Goal: Task Accomplishment & Management: Manage account settings

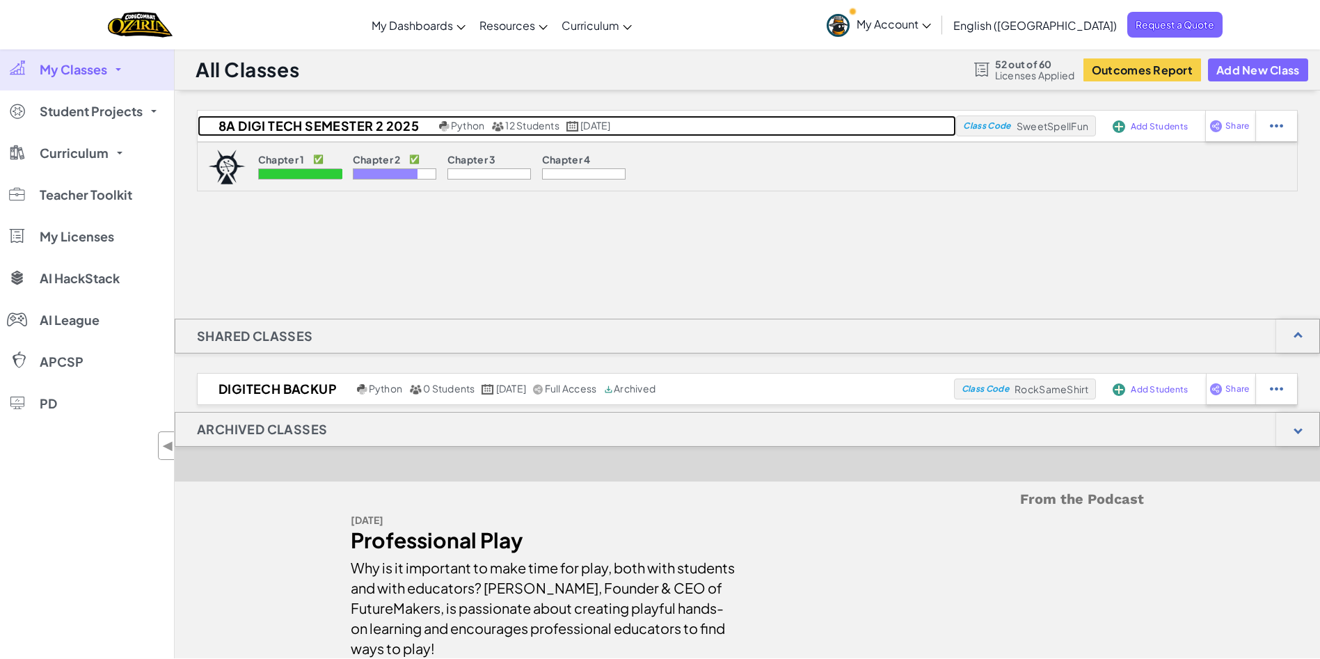
click at [523, 124] on span "12 Students" at bounding box center [532, 125] width 54 height 13
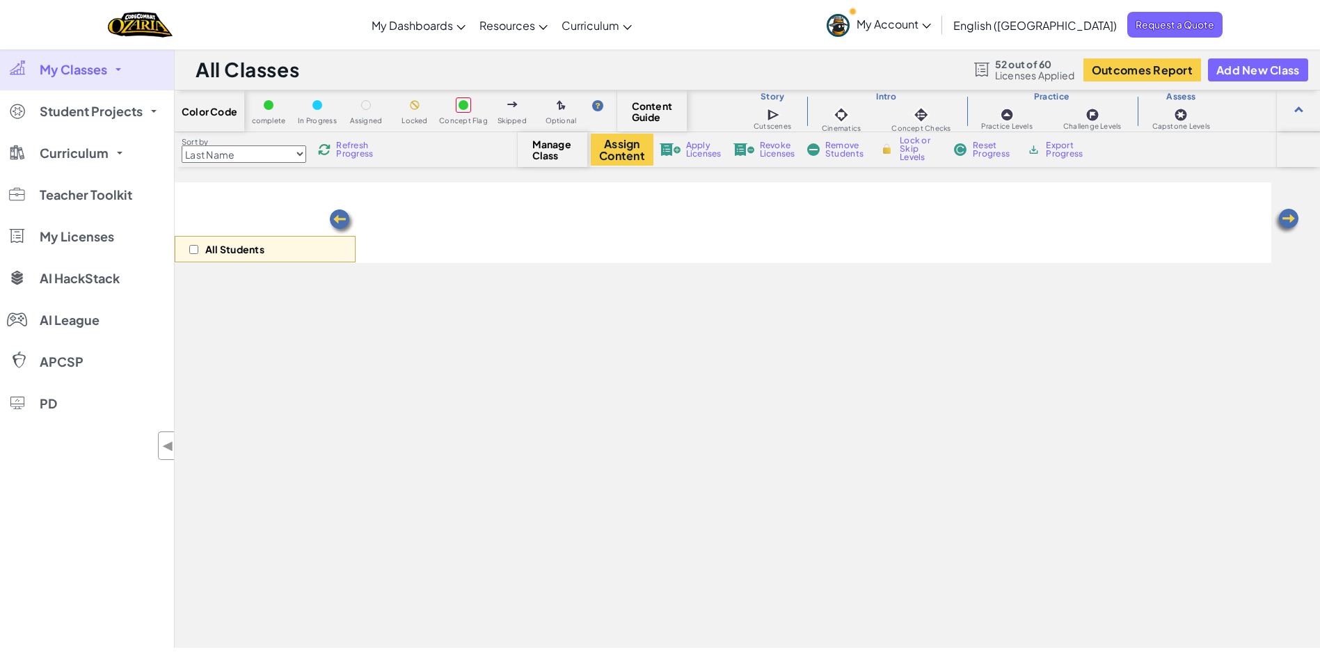
select select "5d8a57abe8919b28d5113af1"
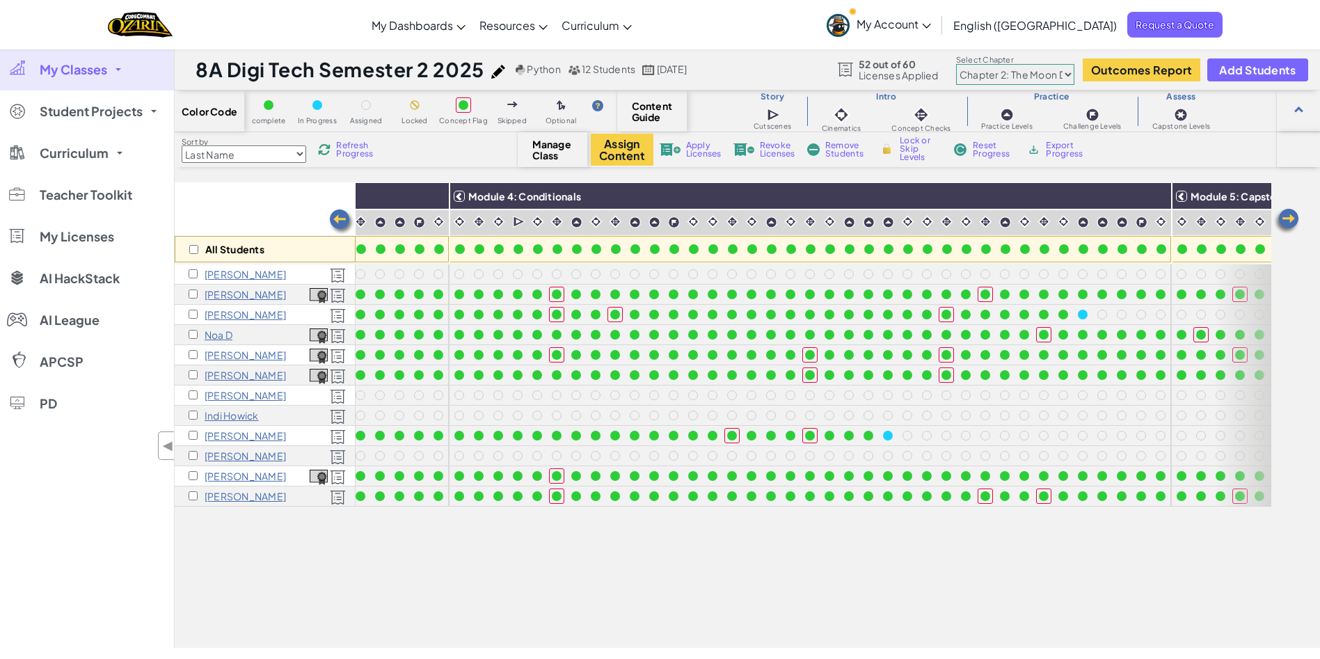
scroll to position [0, 1386]
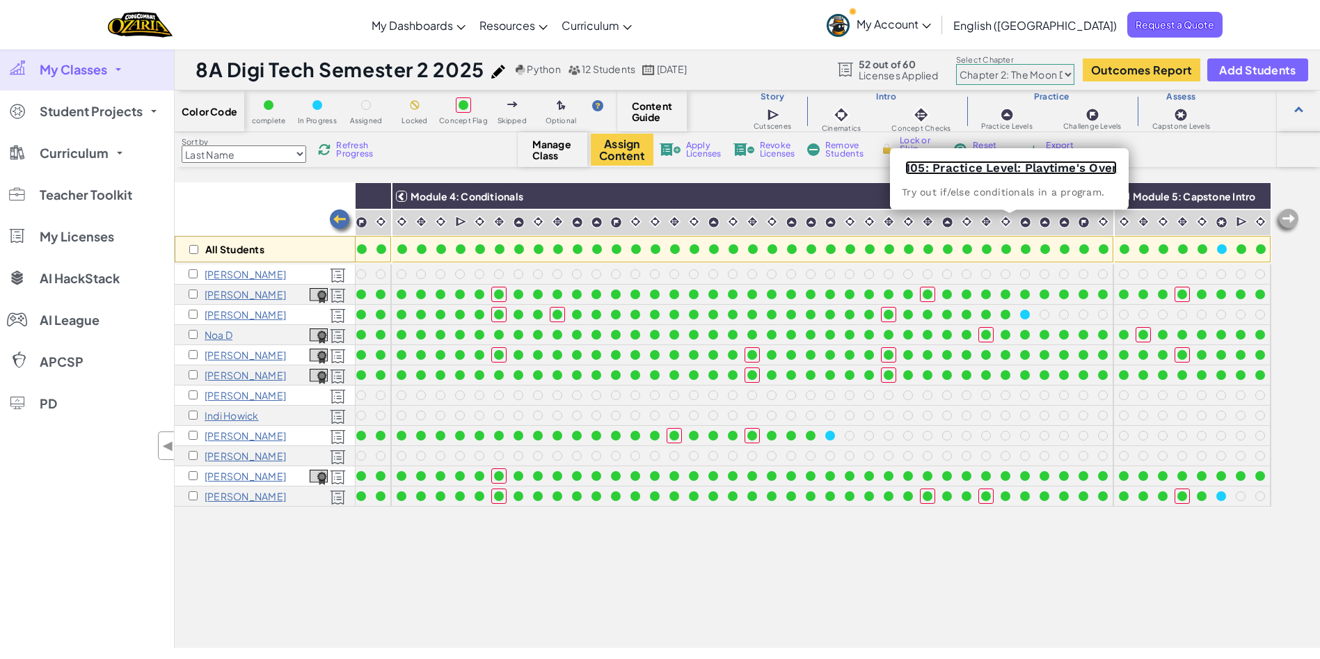
click at [1002, 165] on link "105: Practice Level: Playtime's Over" at bounding box center [1010, 168] width 211 height 14
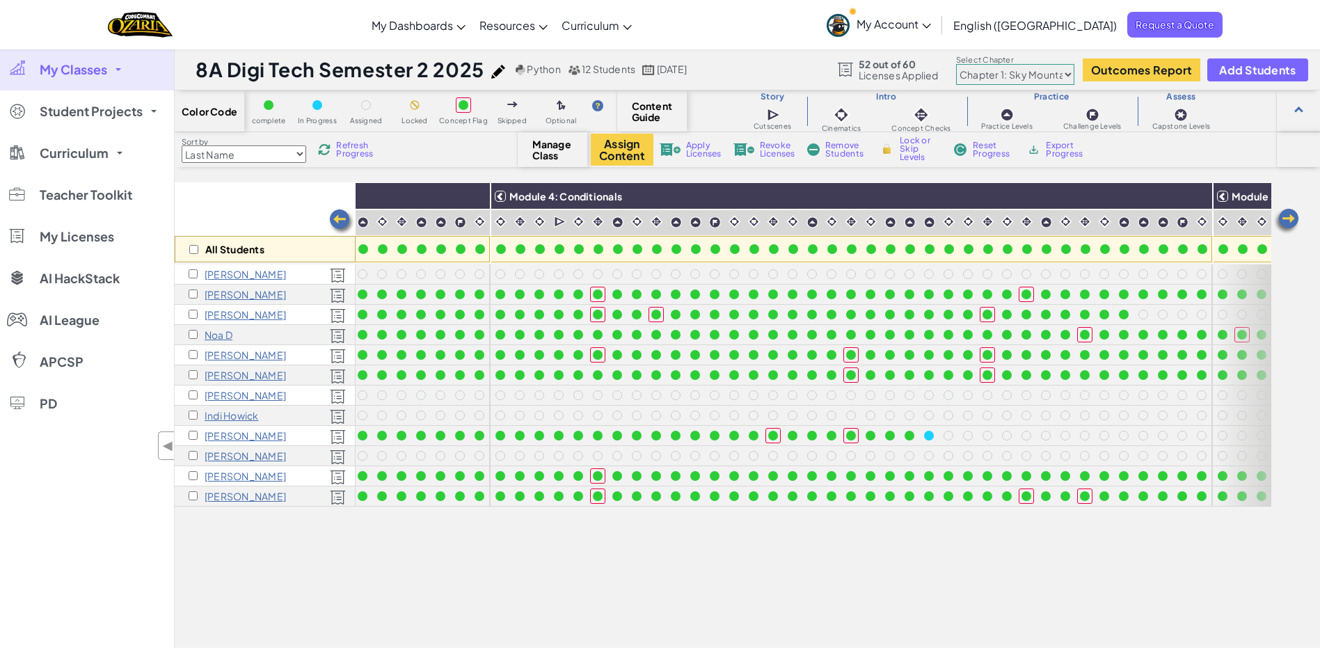
scroll to position [0, 1386]
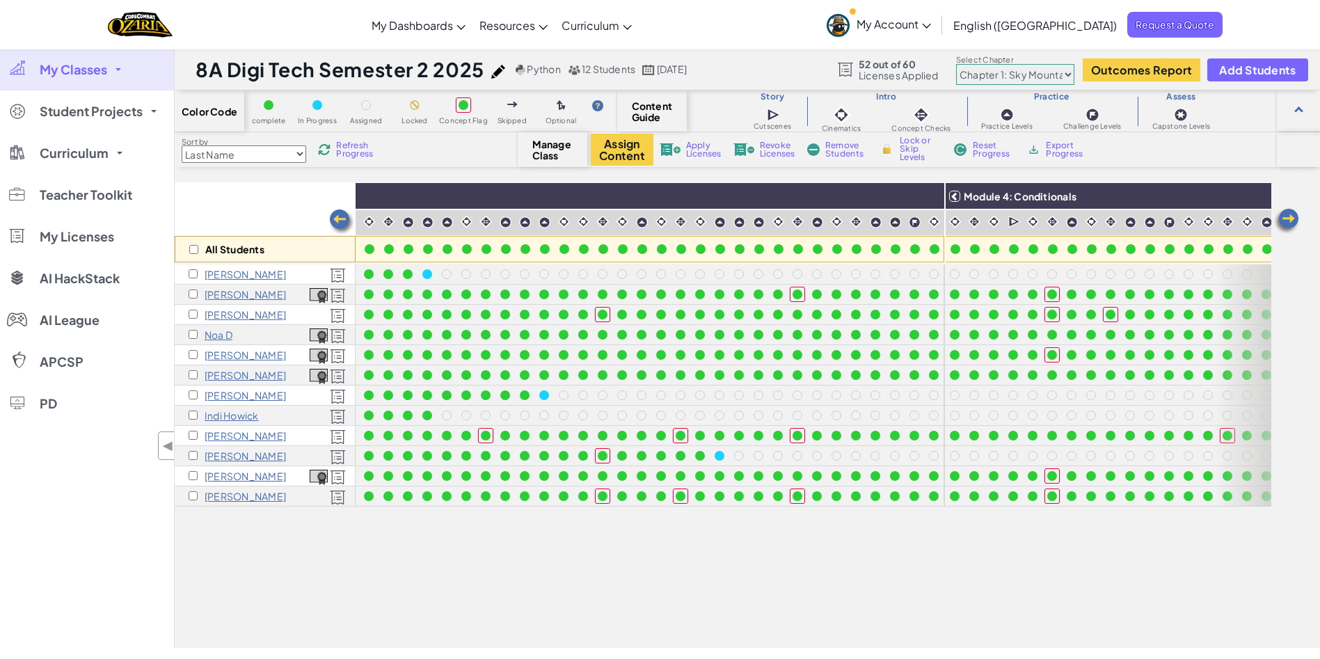
scroll to position [0, 818]
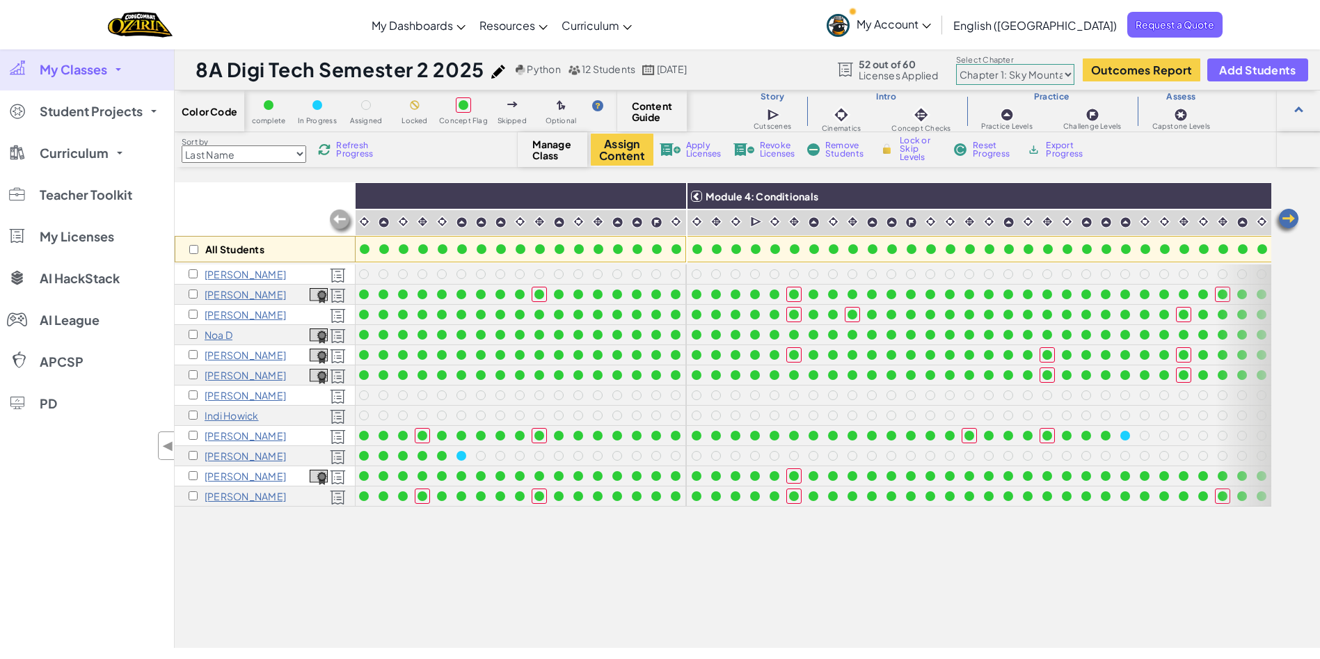
scroll to position [0, 1386]
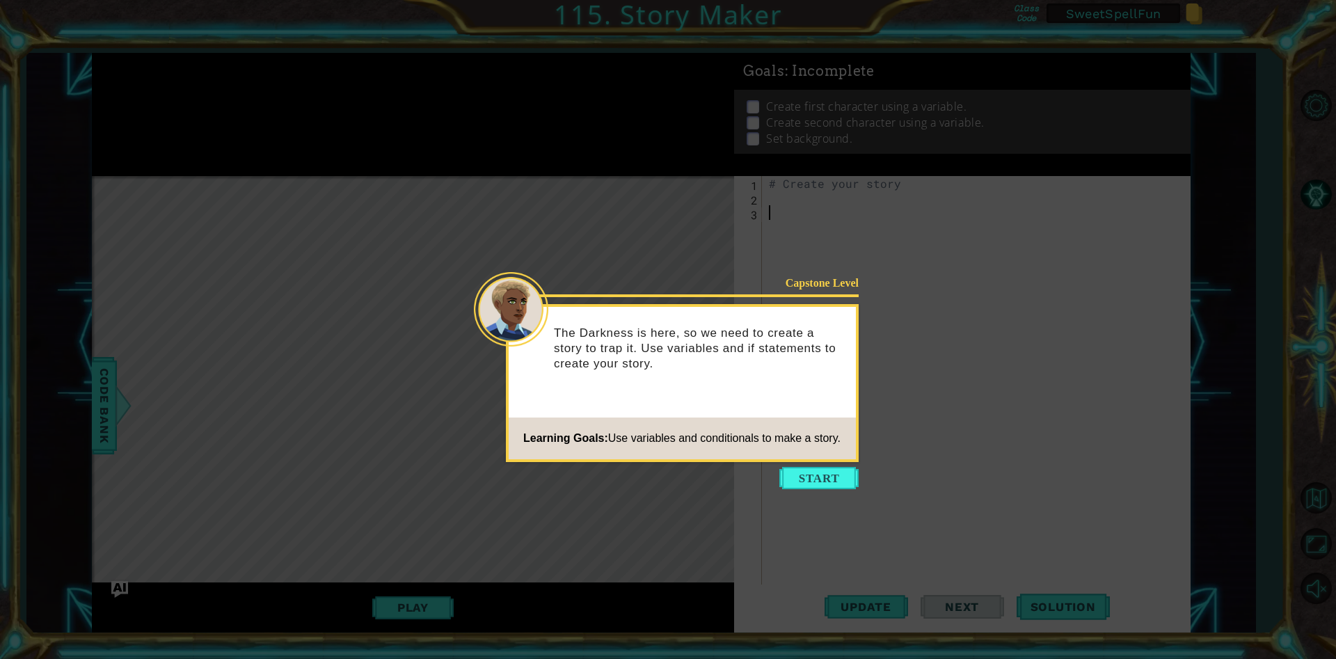
click at [842, 481] on button "Start" at bounding box center [818, 478] width 79 height 22
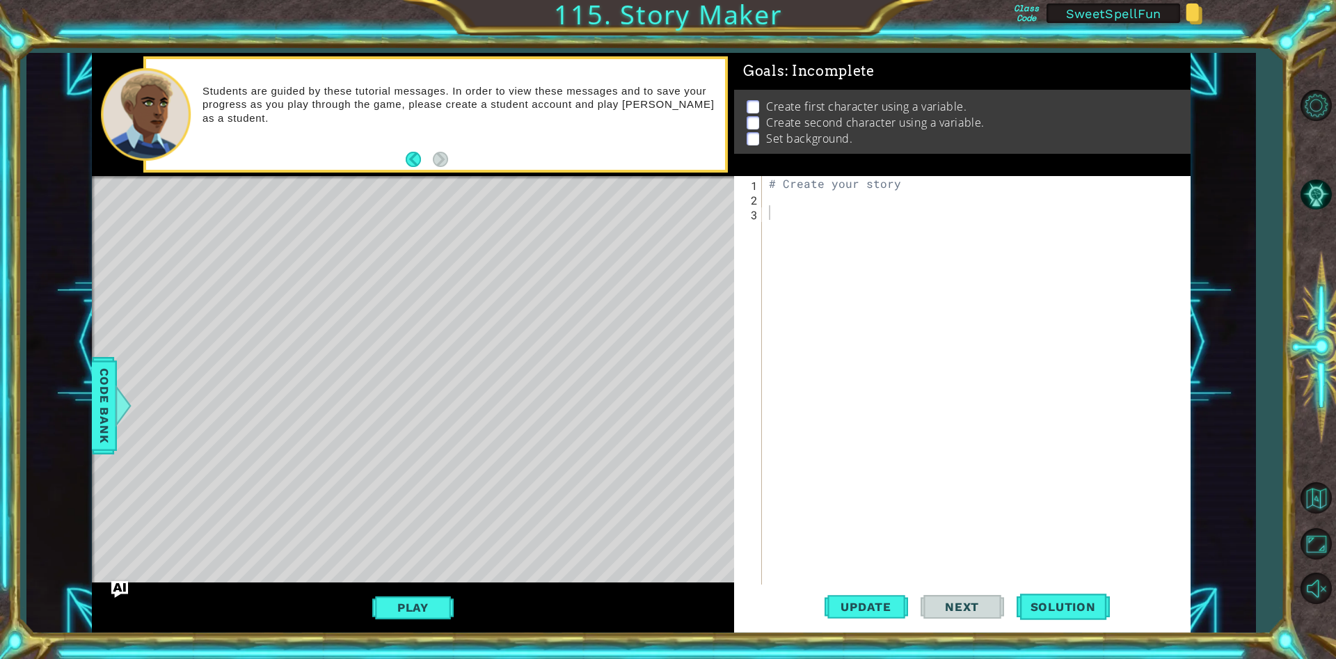
click at [1047, 602] on span "Solution" at bounding box center [1062, 607] width 93 height 14
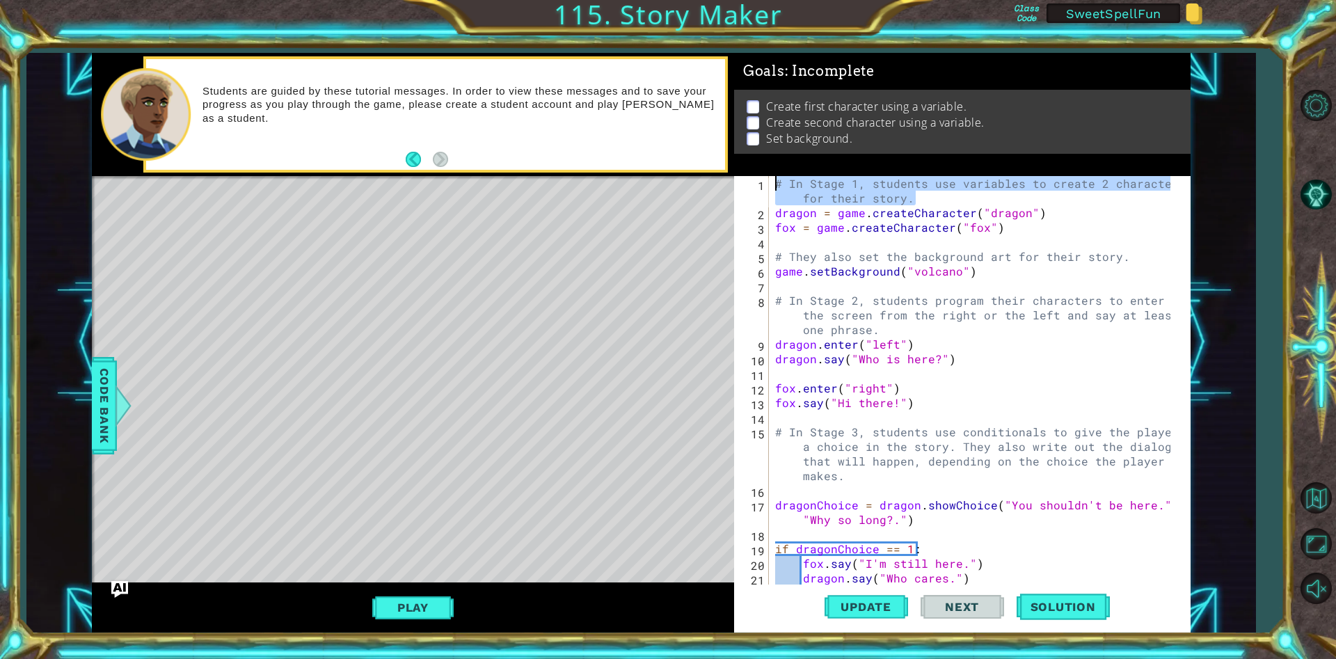
drag, startPoint x: 915, startPoint y: 193, endPoint x: 780, endPoint y: 159, distance: 139.0
click at [780, 159] on div "Goals : Incomplete Create first character using a variable. Create second chara…" at bounding box center [962, 342] width 456 height 579
type textarea "# In Stage 1, students use variables to create 2 characters for their story."
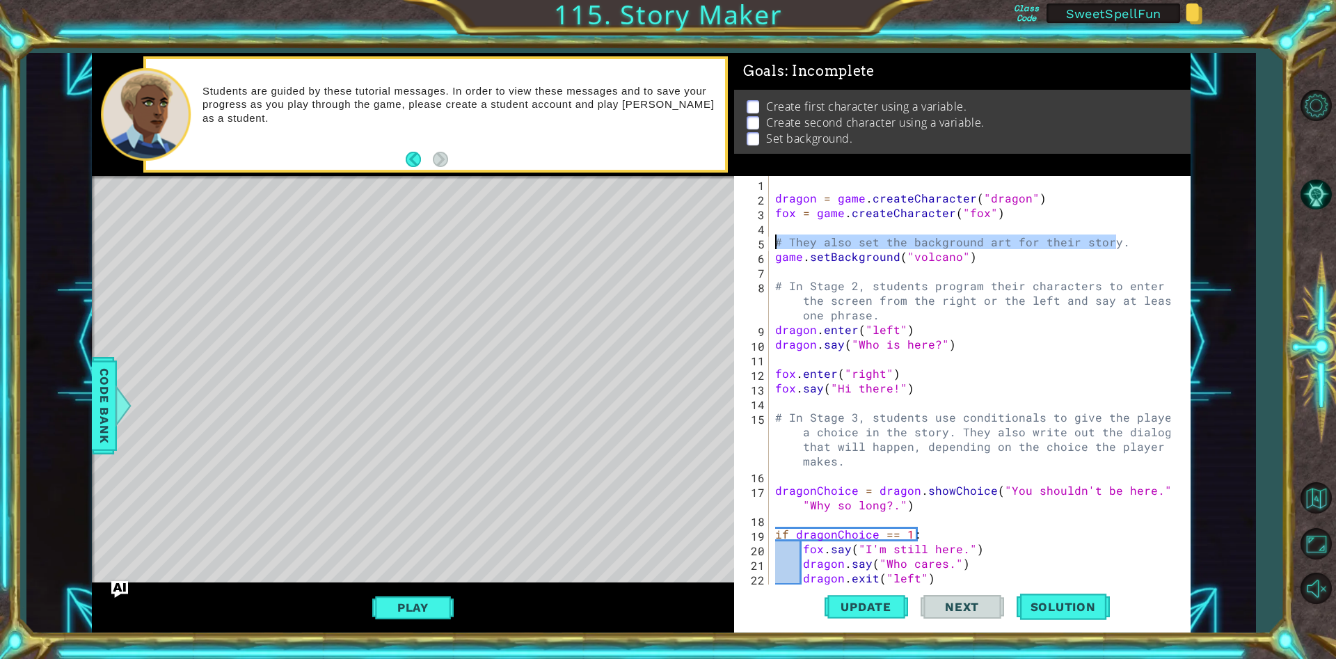
drag, startPoint x: 1122, startPoint y: 241, endPoint x: 773, endPoint y: 235, distance: 349.3
click at [777, 237] on div "dragon = game . createCharacter ( "dragon" ) fox = game . createCharacter ( "fo…" at bounding box center [974, 395] width 405 height 438
type textarea "# They also set the background art for their story."
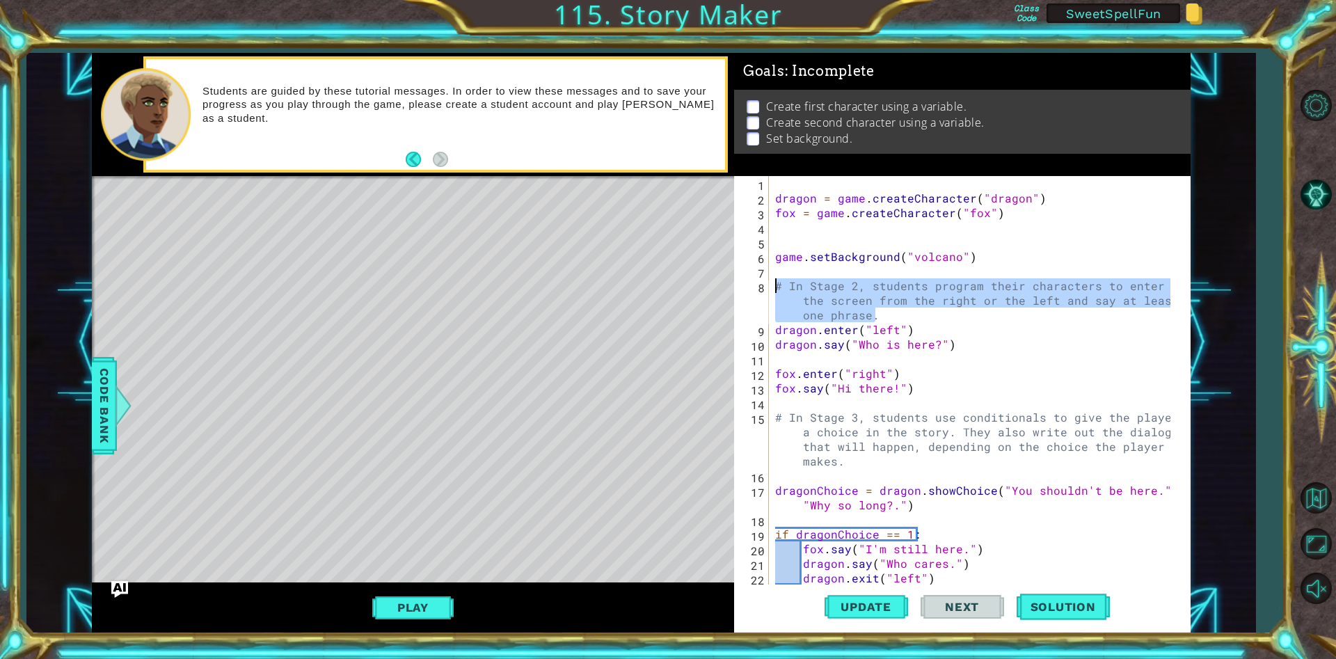
drag, startPoint x: 874, startPoint y: 314, endPoint x: 771, endPoint y: 289, distance: 106.5
click at [771, 289] on div "1 2 3 4 5 6 7 8 9 10 11 12 13 14 15 16 17 18 19 20 21 22 23 dragon = game . cre…" at bounding box center [960, 380] width 452 height 409
type textarea "# In Stage 2, students program their characters to enter the screen from the ri…"
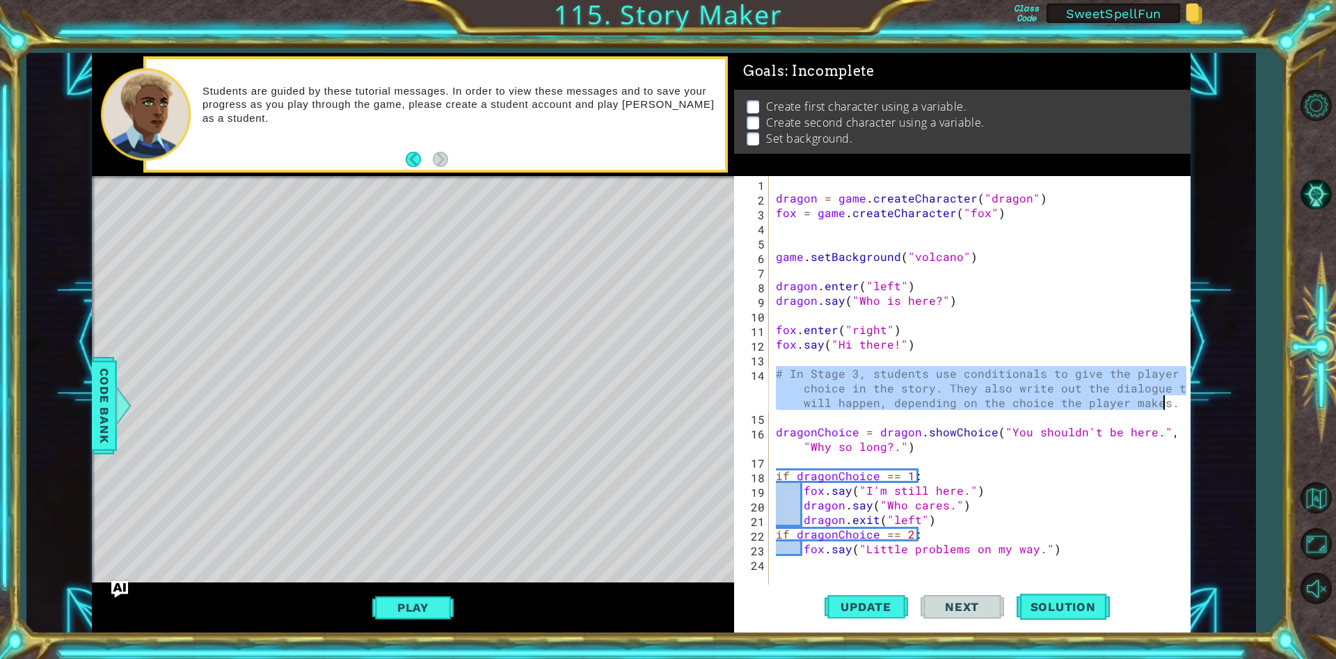
drag, startPoint x: 777, startPoint y: 371, endPoint x: 1165, endPoint y: 406, distance: 389.7
click at [1165, 406] on div "dragon = game . createCharacter ( "dragon" ) fox = game . createCharacter ( "fo…" at bounding box center [983, 395] width 420 height 438
type textarea "# In Stage 3, students use conditionals to give the player a choice in the stor…"
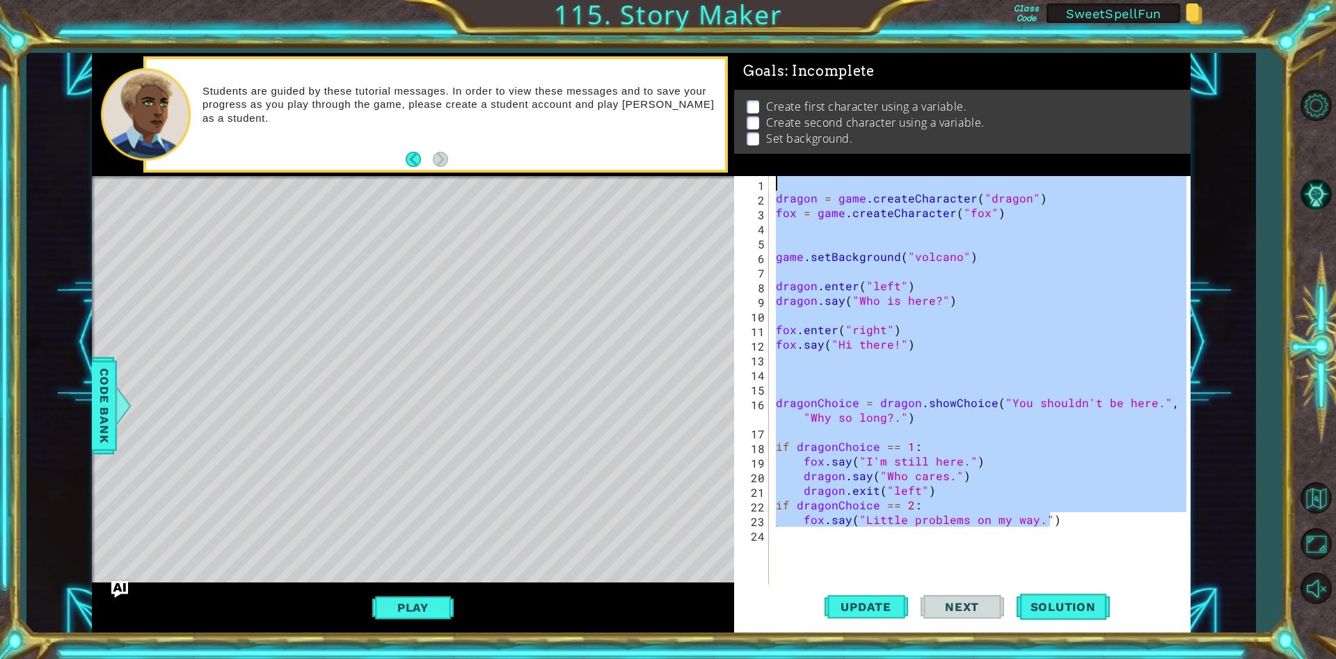
drag, startPoint x: 1054, startPoint y: 525, endPoint x: 790, endPoint y: 190, distance: 426.0
click at [769, 175] on div "Goals : Incomplete Create first character using a variable. Create second chara…" at bounding box center [962, 342] width 456 height 579
type textarea "dragon = game.createCharacter("dragon")"
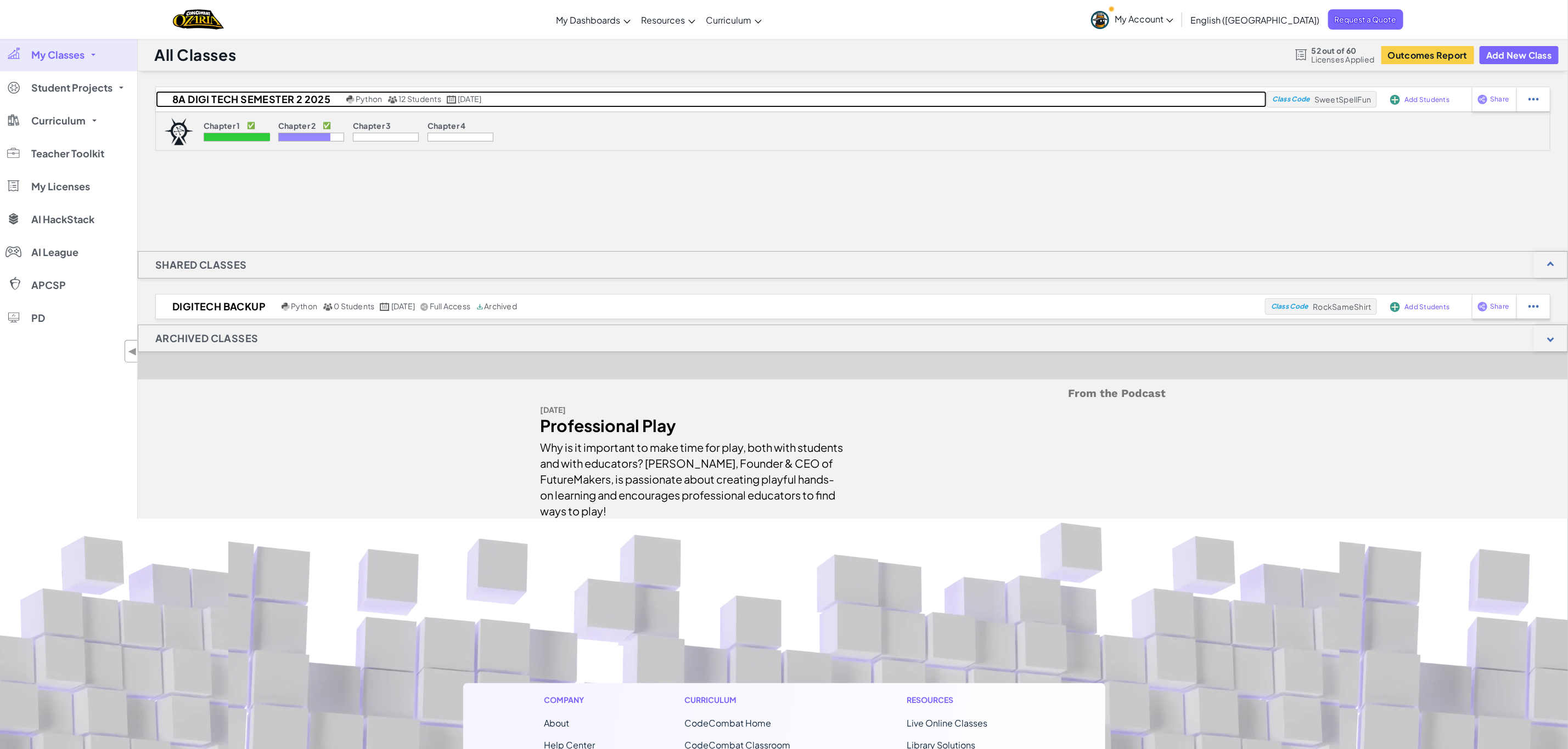
click at [420, 95] on span "12 Students" at bounding box center [420, 99] width 43 height 10
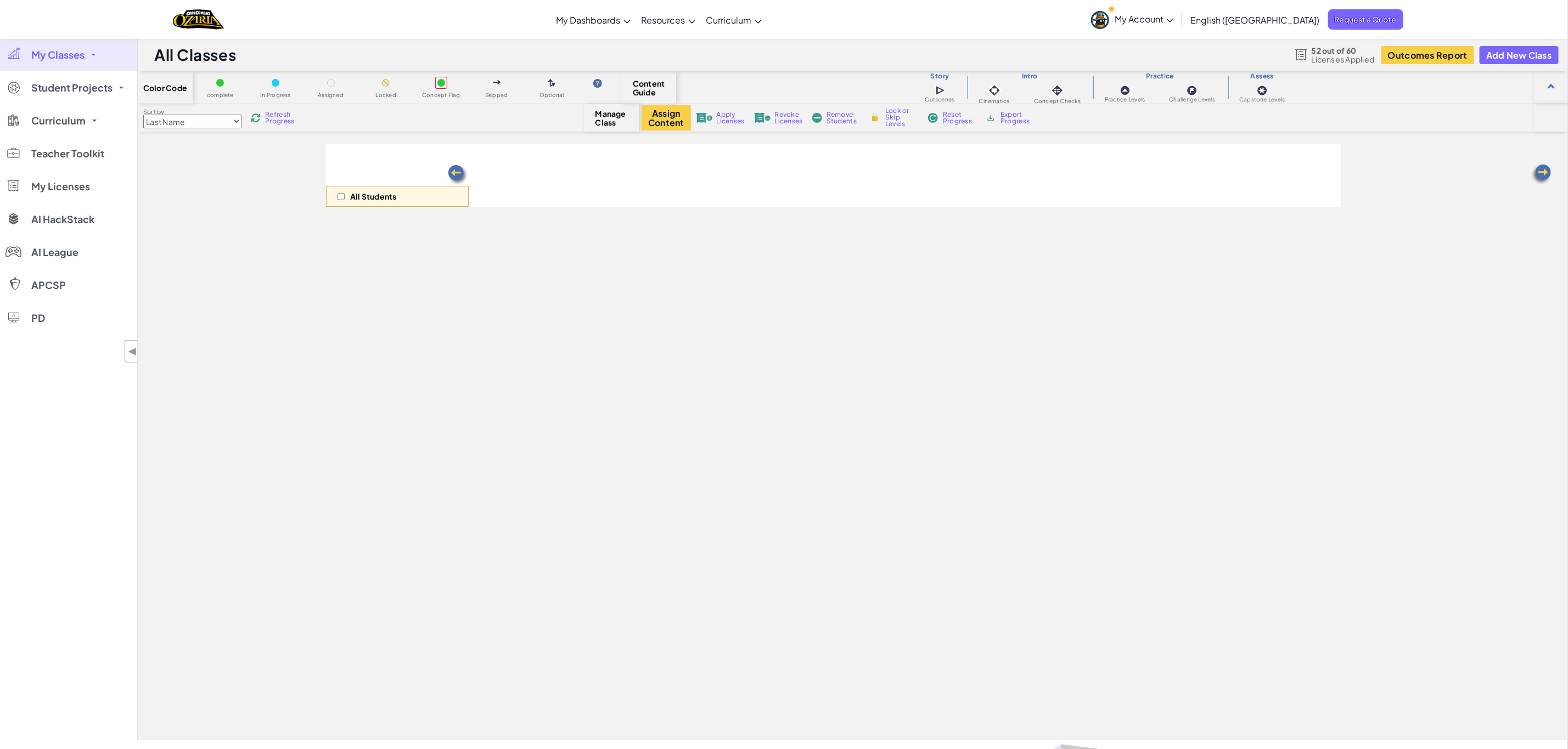
select select "5d8a57abe8919b28d5113af1"
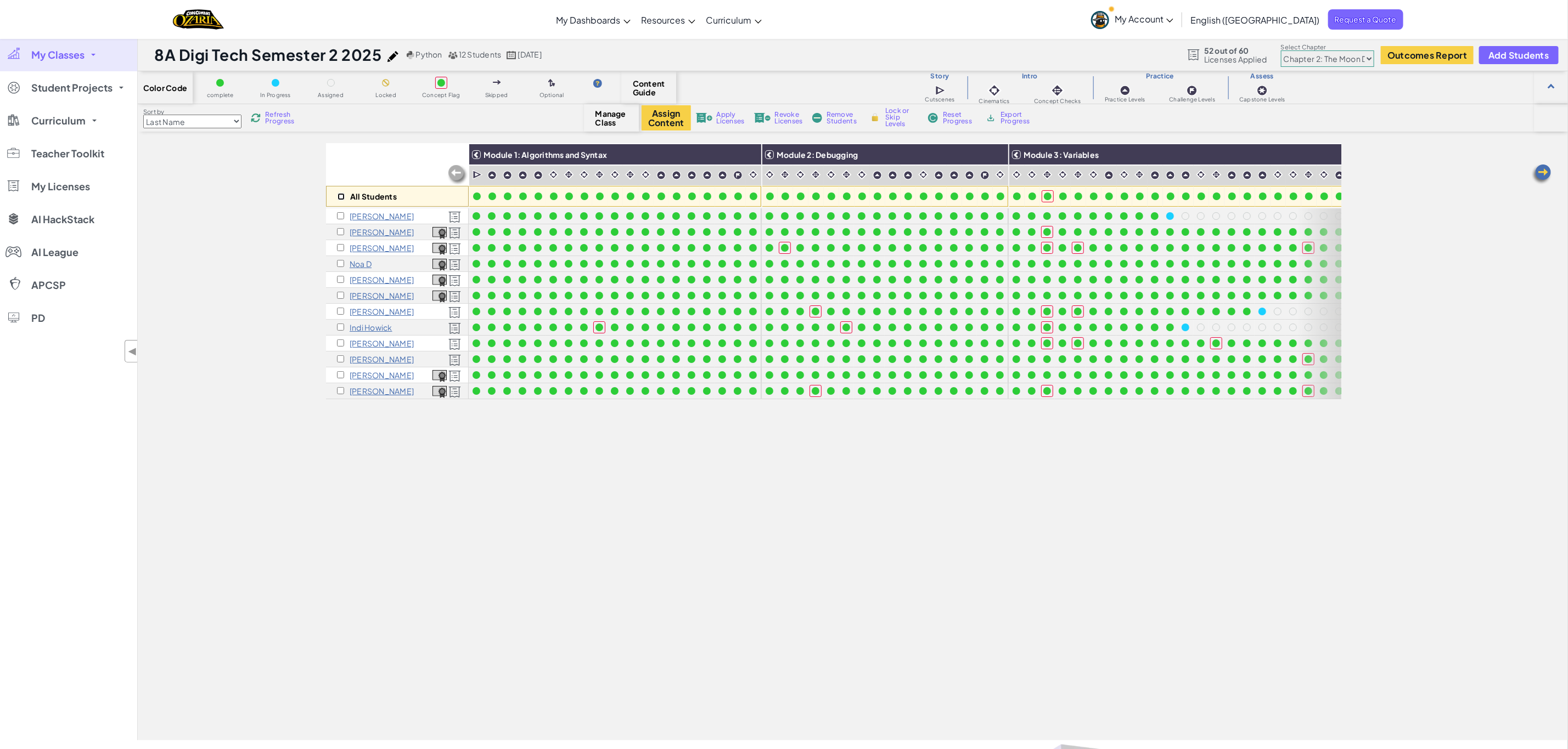
click at [339, 196] on input "checkbox" at bounding box center [341, 196] width 7 height 7
checkbox input "true"
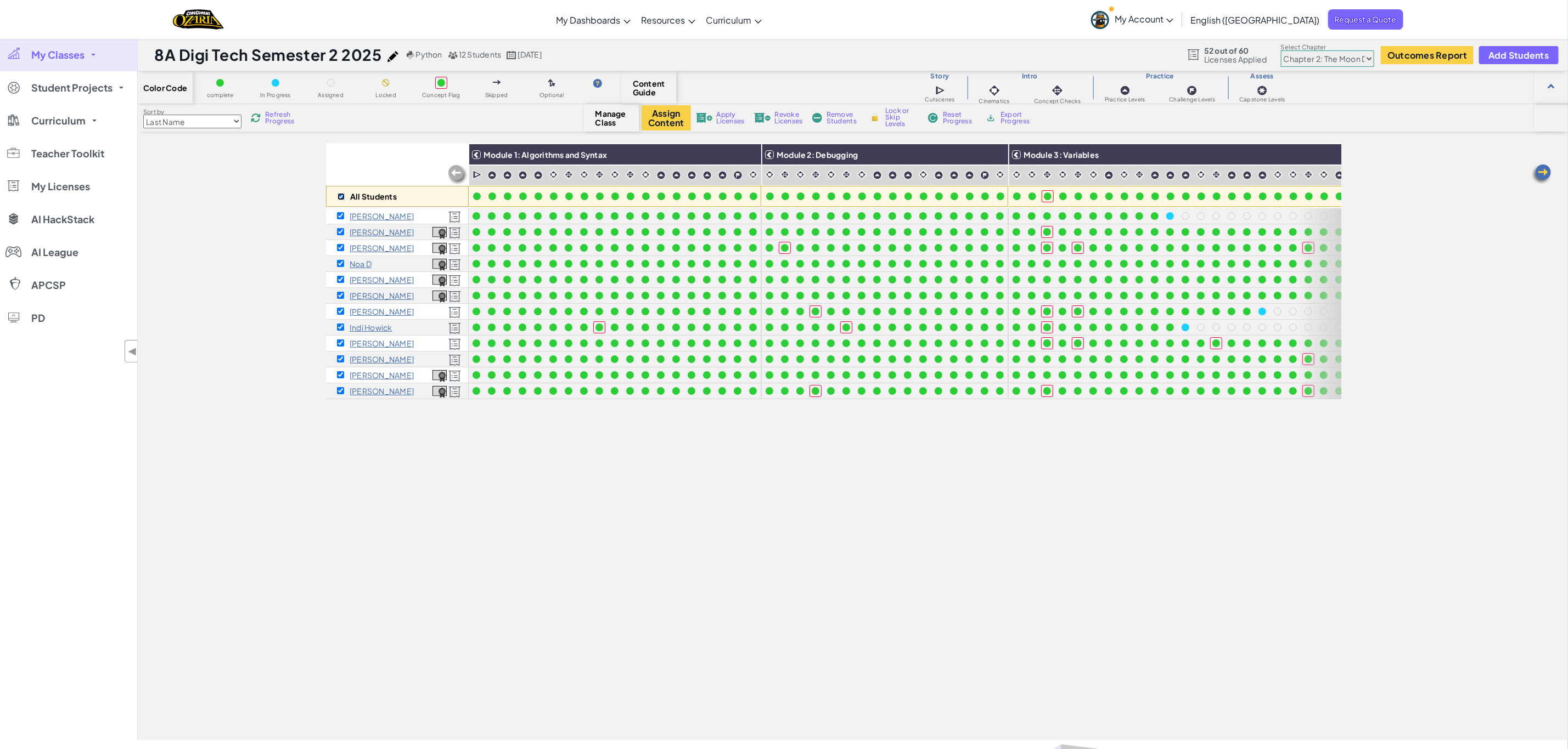
checkbox input "true"
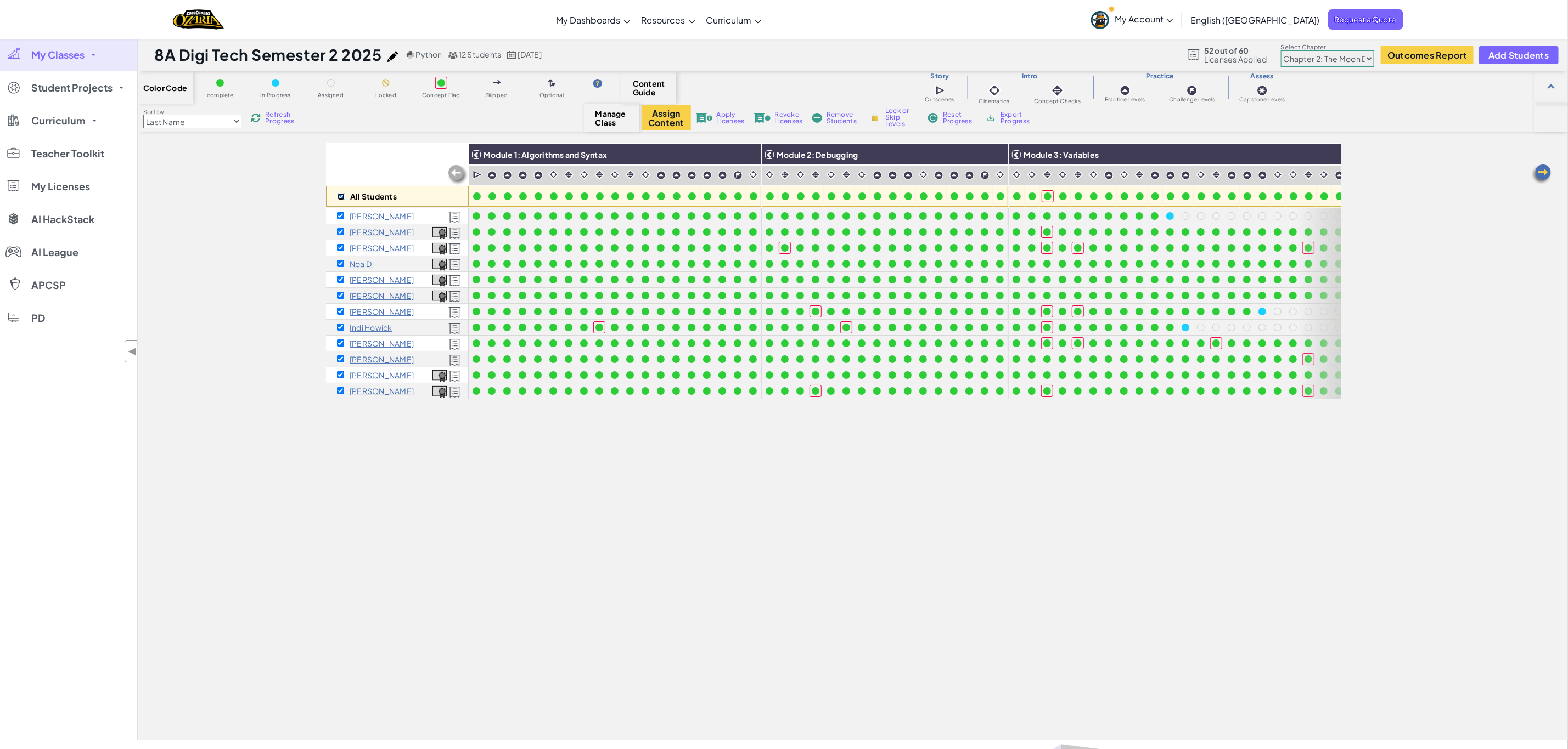
checkbox input "true"
click at [1021, 117] on span "Export Progress" at bounding box center [1017, 117] width 33 height 13
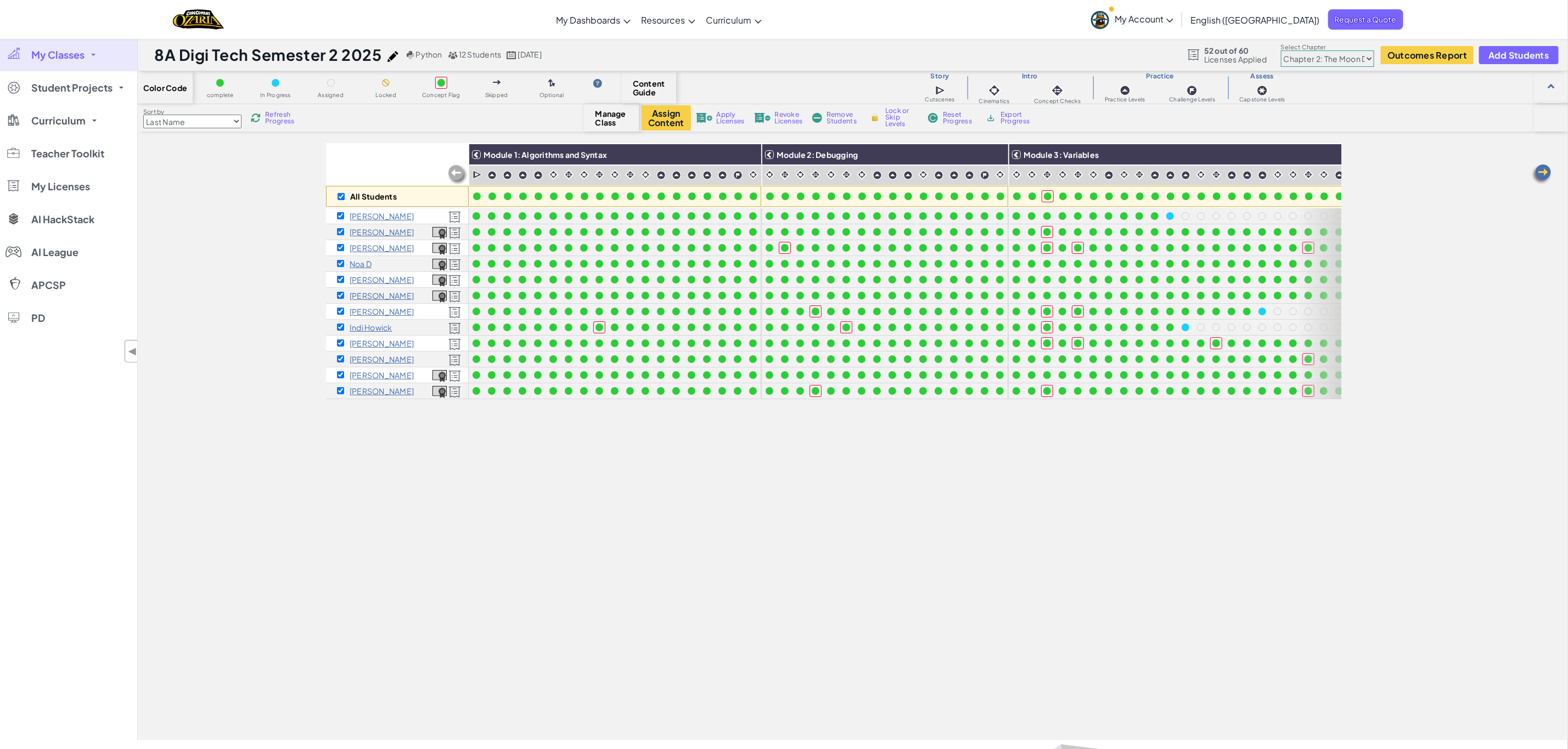
click at [1417, 55] on button "Outcomes Report" at bounding box center [1427, 54] width 93 height 18
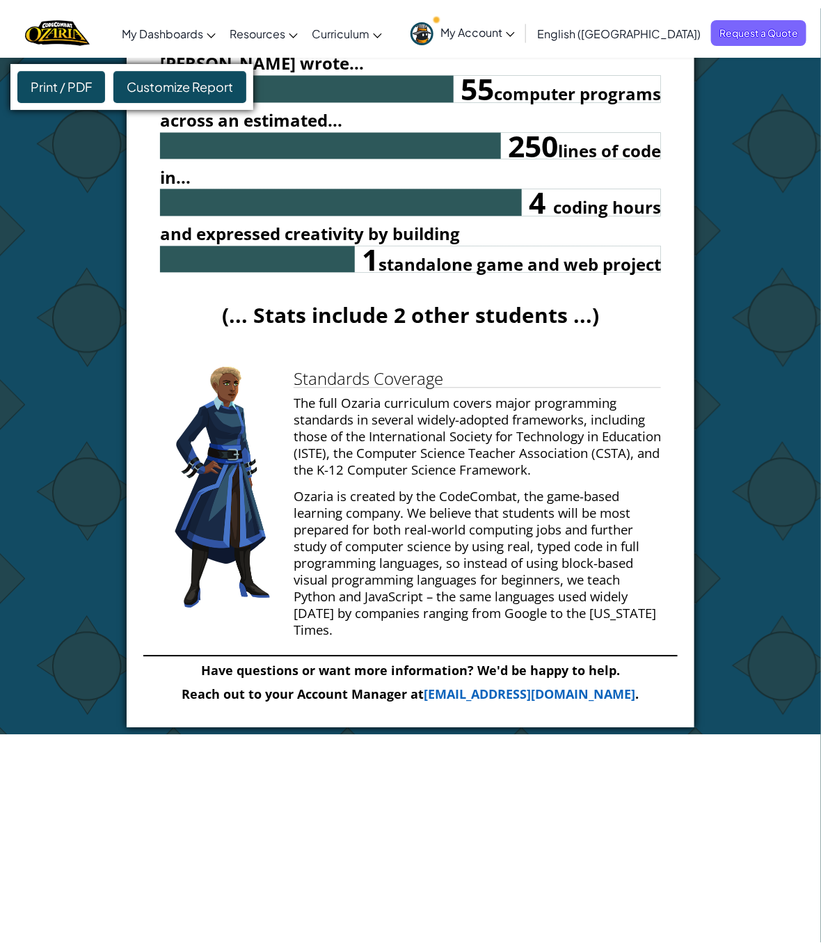
scroll to position [5844, 0]
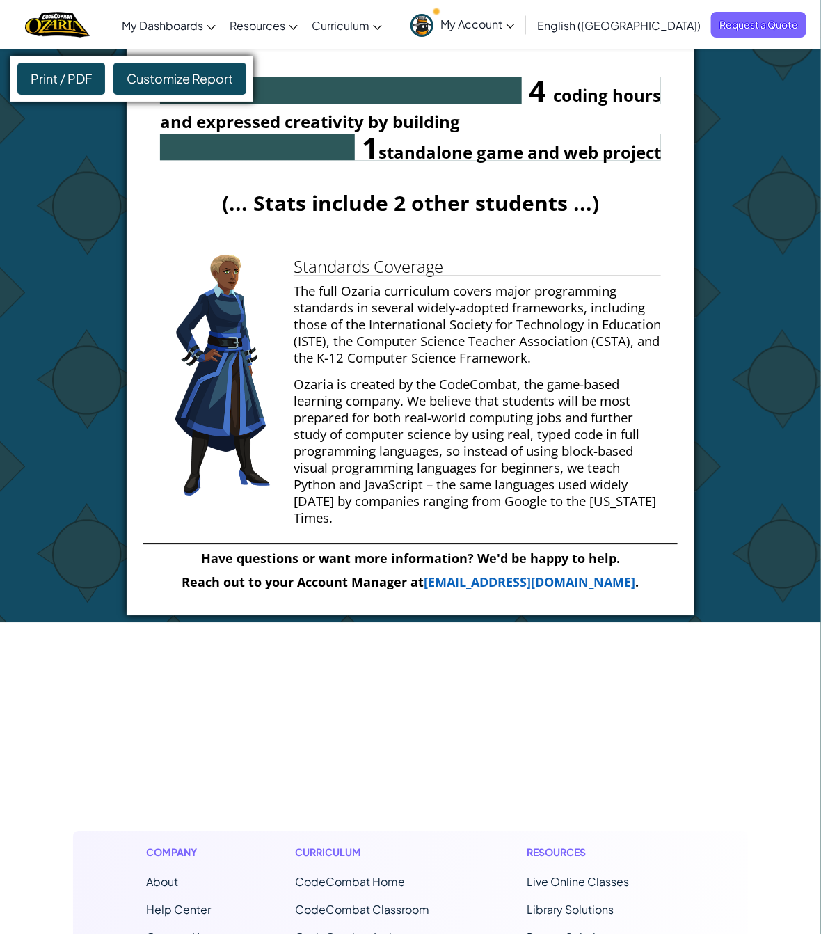
click at [157, 81] on span "Customize Report" at bounding box center [180, 78] width 106 height 16
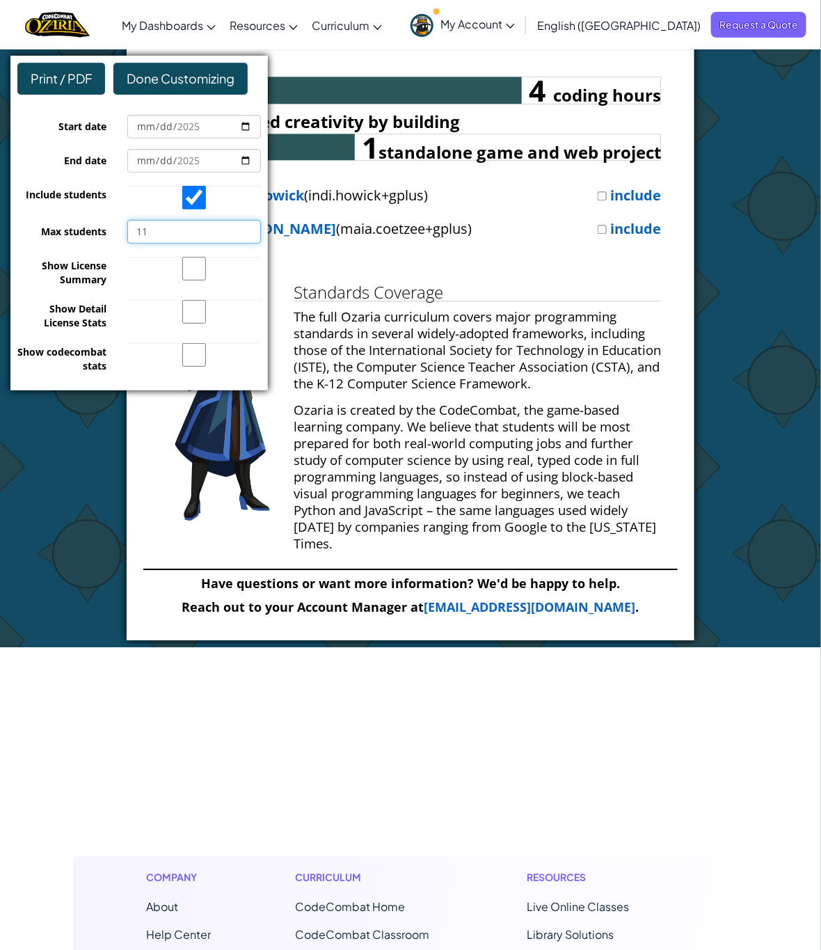
click at [244, 225] on input "11" at bounding box center [194, 232] width 134 height 24
type input "12"
click at [244, 224] on input "12" at bounding box center [194, 232] width 134 height 24
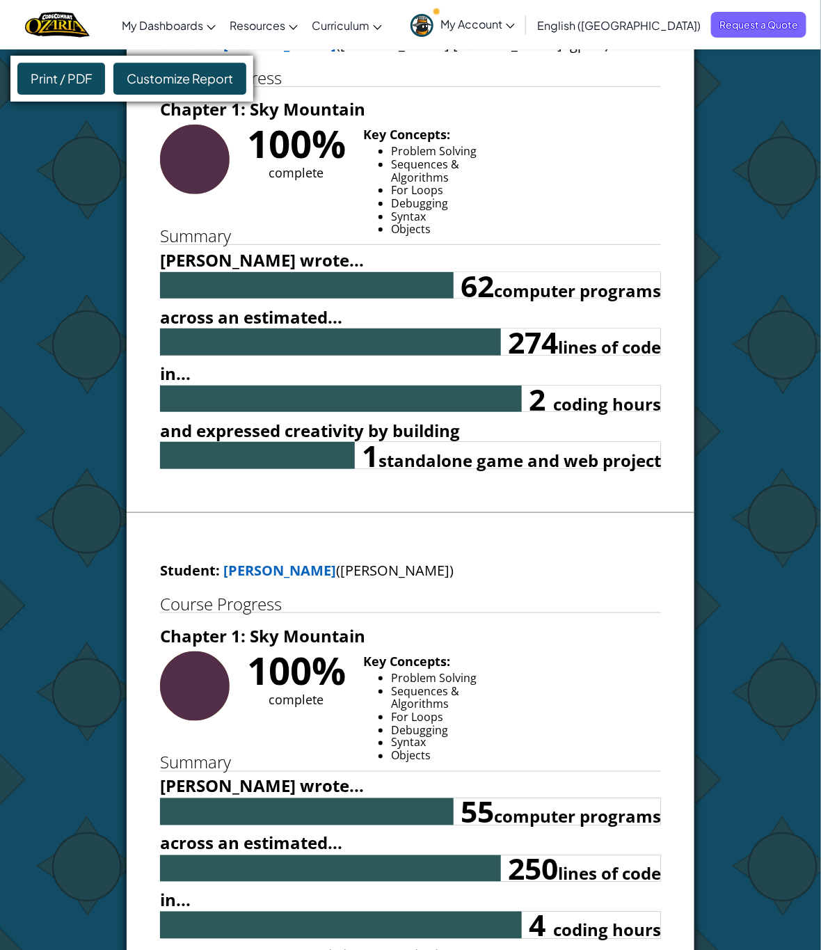
scroll to position [5426, 0]
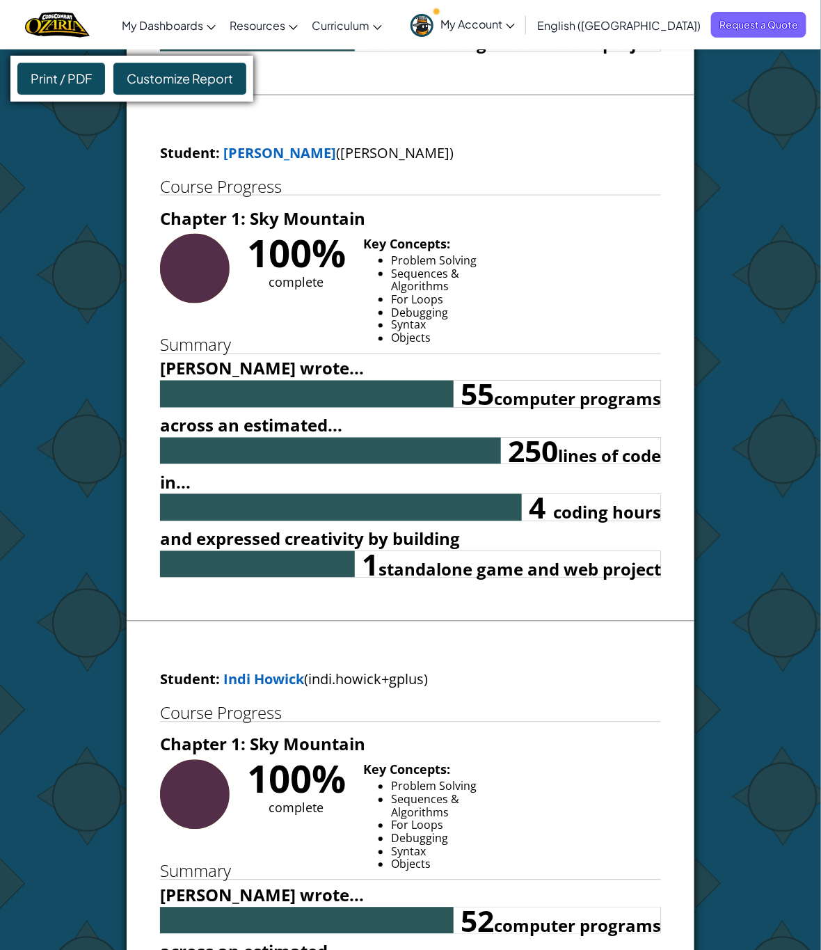
click at [132, 83] on span "Customize Report" at bounding box center [180, 78] width 106 height 16
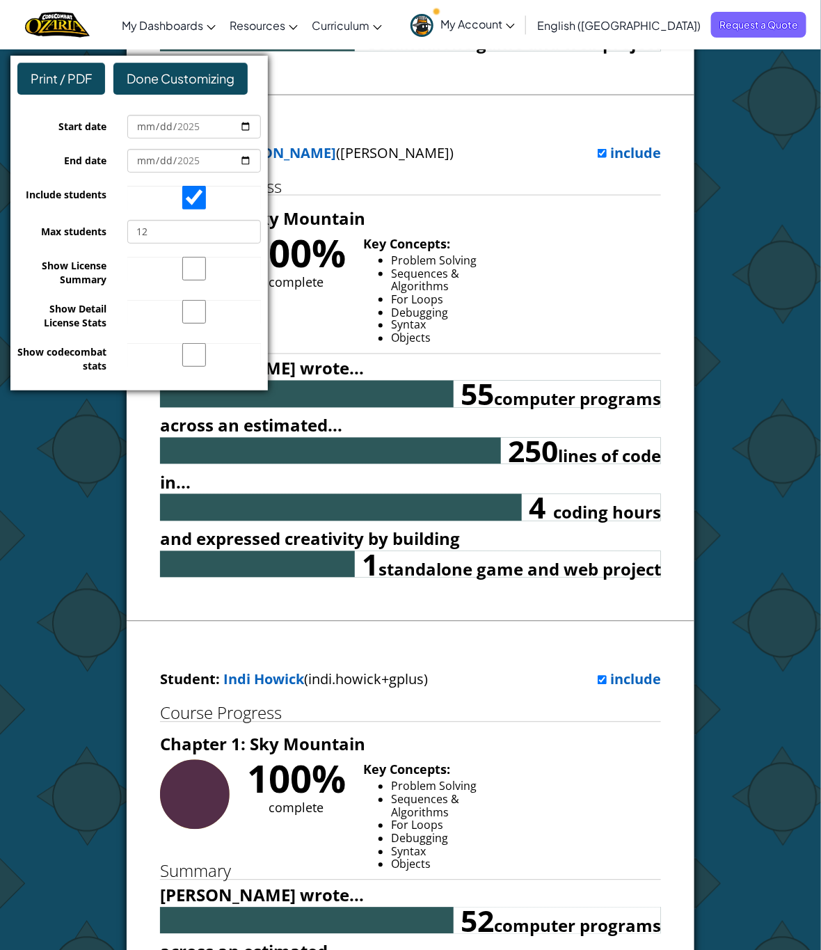
click at [209, 74] on span "Done Customizing" at bounding box center [181, 78] width 108 height 16
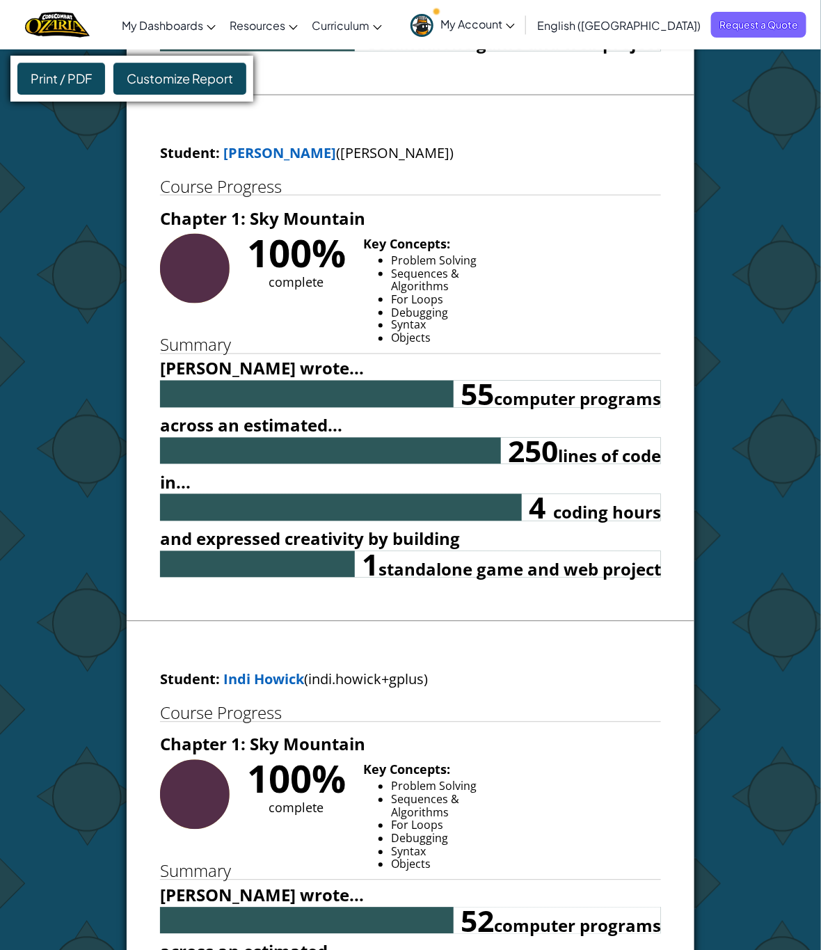
click at [207, 71] on span "Customize Report" at bounding box center [180, 78] width 106 height 16
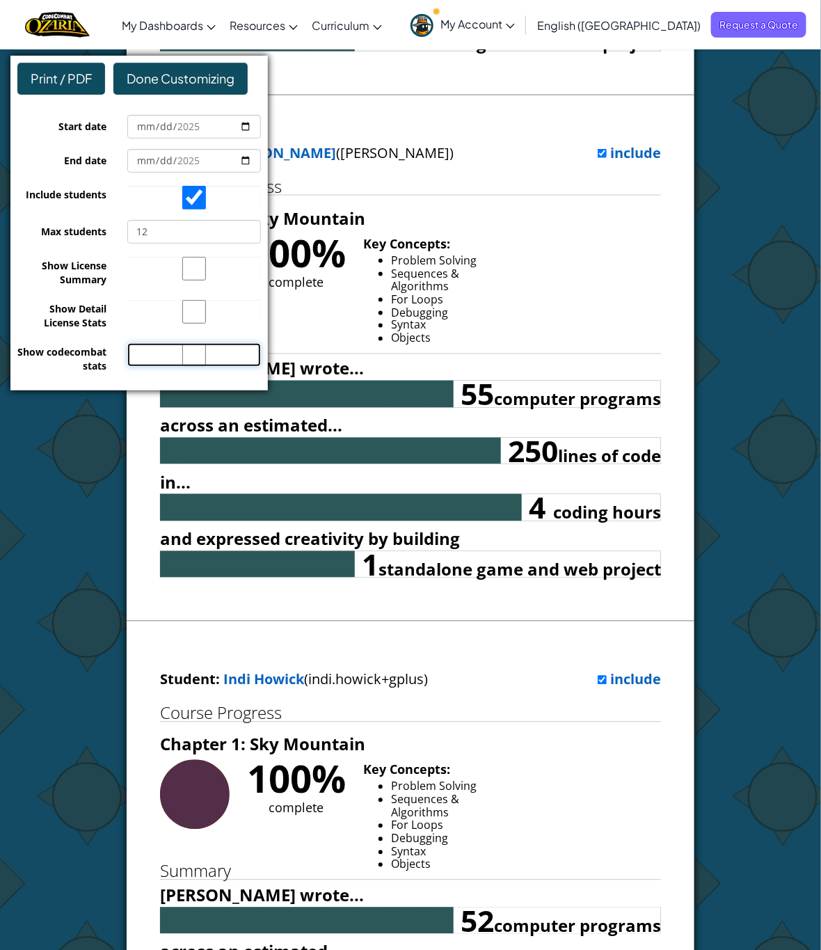
click at [194, 361] on input "Show codecombat stats" at bounding box center [194, 355] width 134 height 24
checkbox input "true"
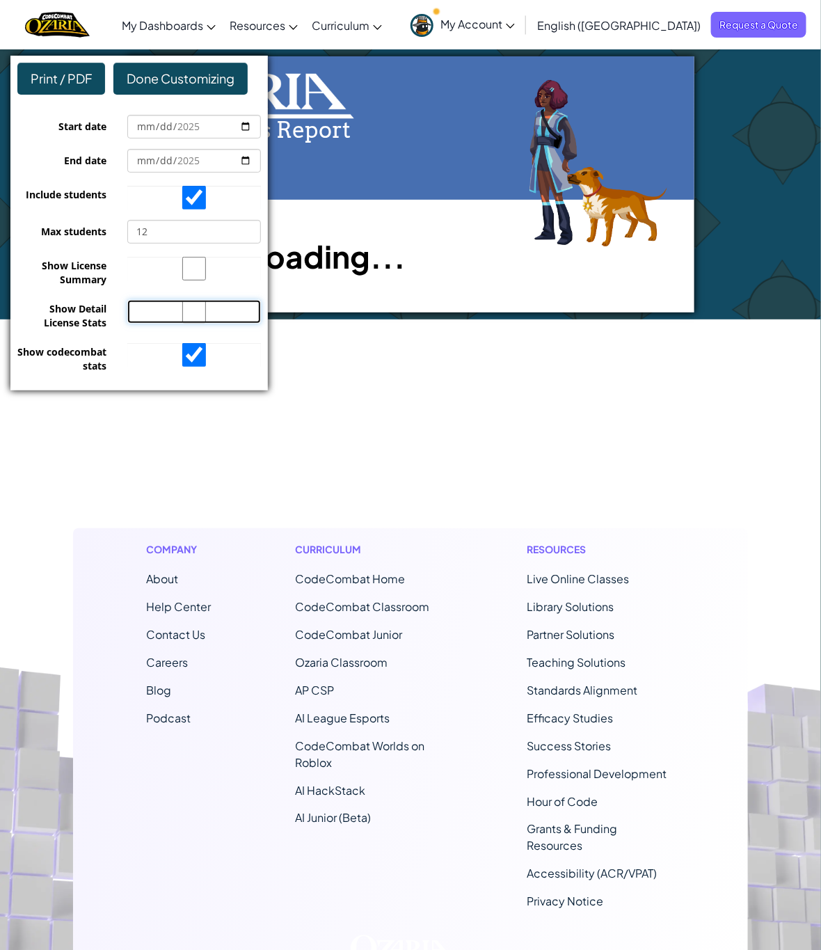
click at [193, 315] on input "Show Detail License Stats" at bounding box center [194, 312] width 134 height 24
checkbox input "true"
click at [191, 269] on input "Show License Summary" at bounding box center [194, 269] width 134 height 24
checkbox input "true"
click at [228, 79] on span "Done Customizing" at bounding box center [181, 78] width 108 height 16
